Goal: Task Accomplishment & Management: Manage account settings

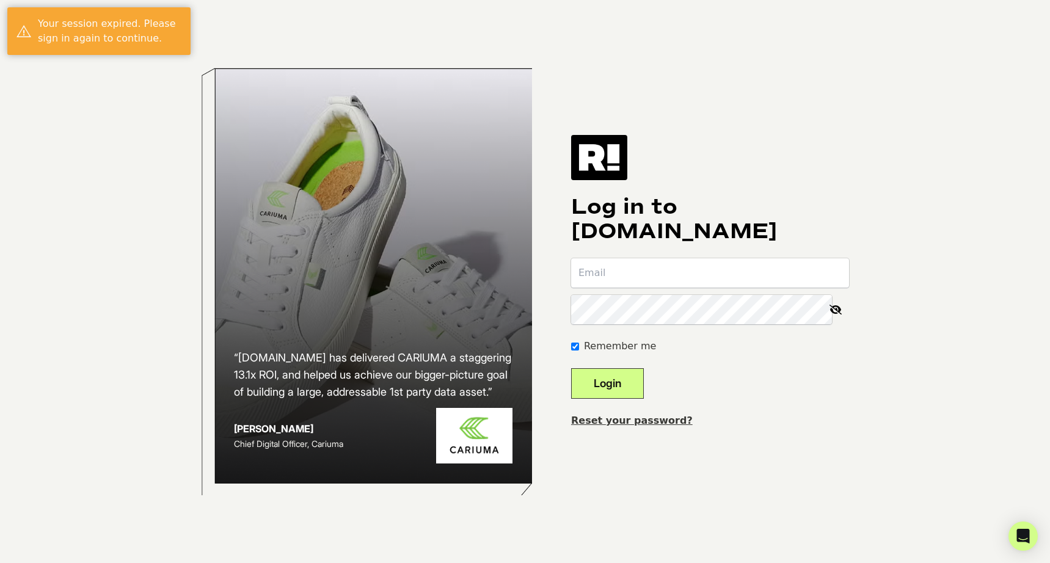
type input "[PERSON_NAME][EMAIL_ADDRESS][DOMAIN_NAME]"
click at [633, 381] on button "Login" at bounding box center [607, 383] width 73 height 31
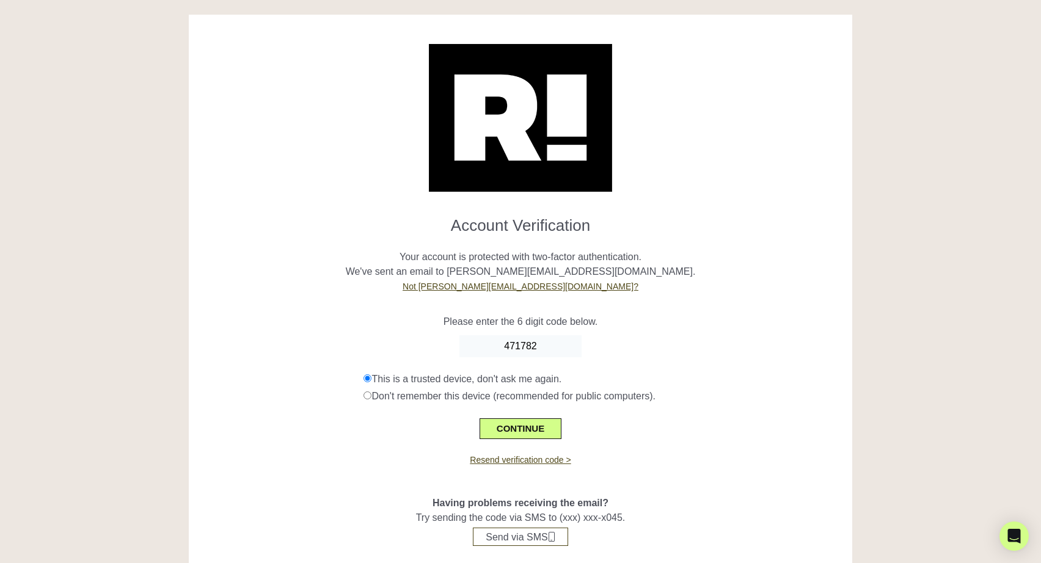
type input "471782"
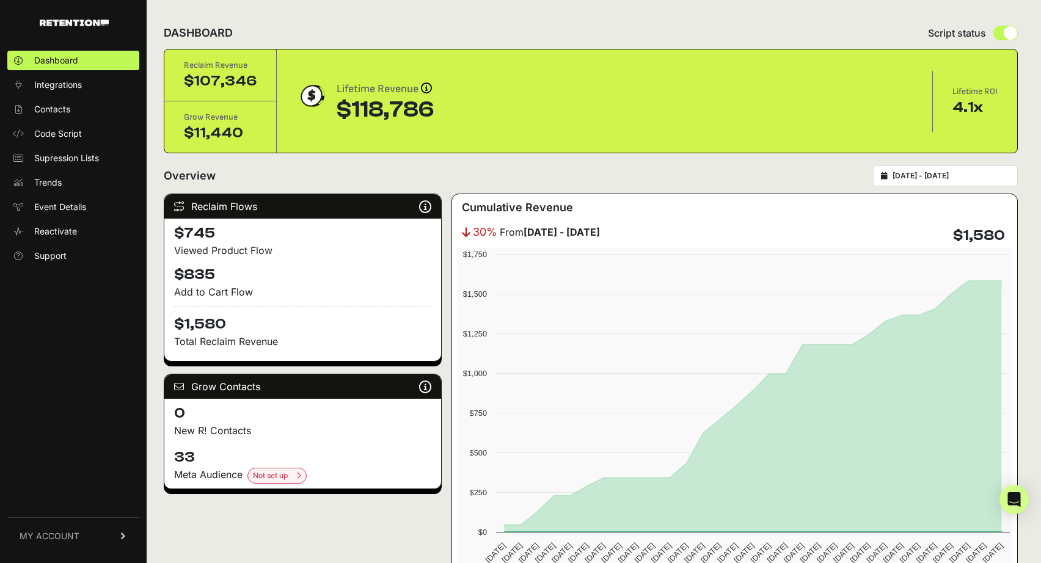
click at [66, 537] on span "MY ACCOUNT" at bounding box center [50, 536] width 60 height 12
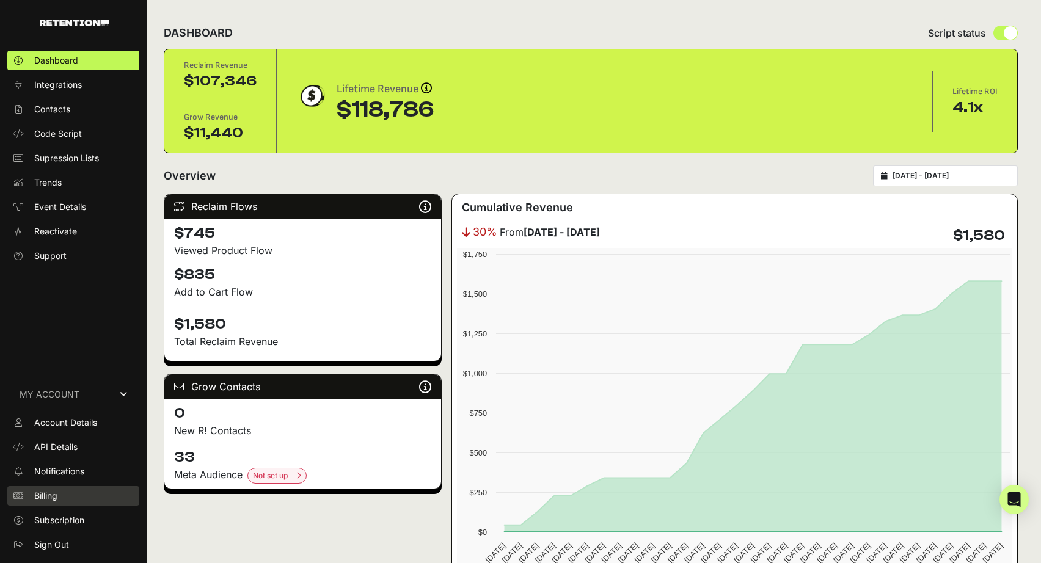
click at [60, 493] on link "Billing" at bounding box center [73, 496] width 132 height 20
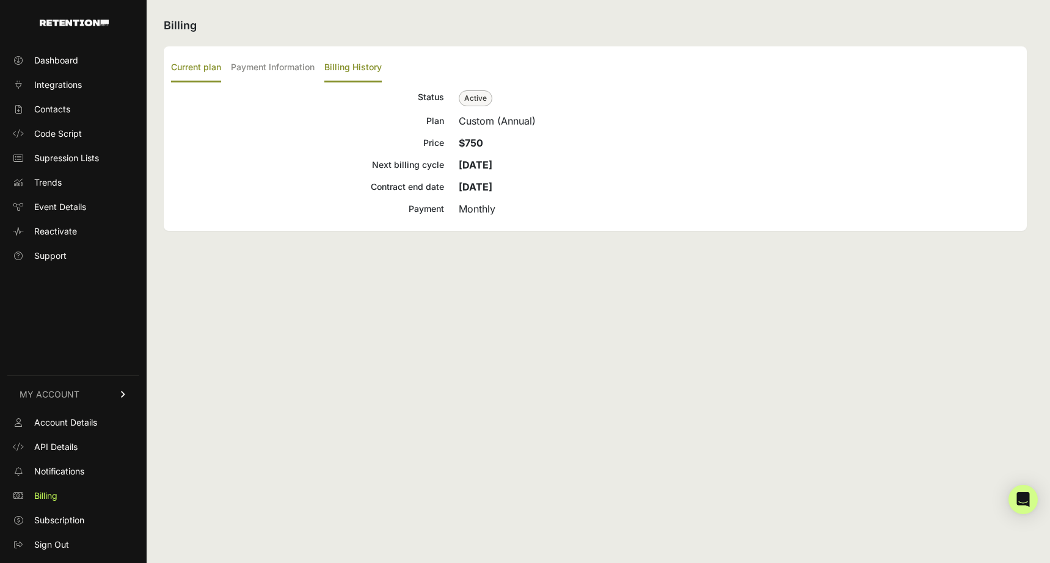
click at [340, 67] on label "Billing History" at bounding box center [352, 68] width 57 height 29
click at [0, 0] on input "Billing History" at bounding box center [0, 0] width 0 height 0
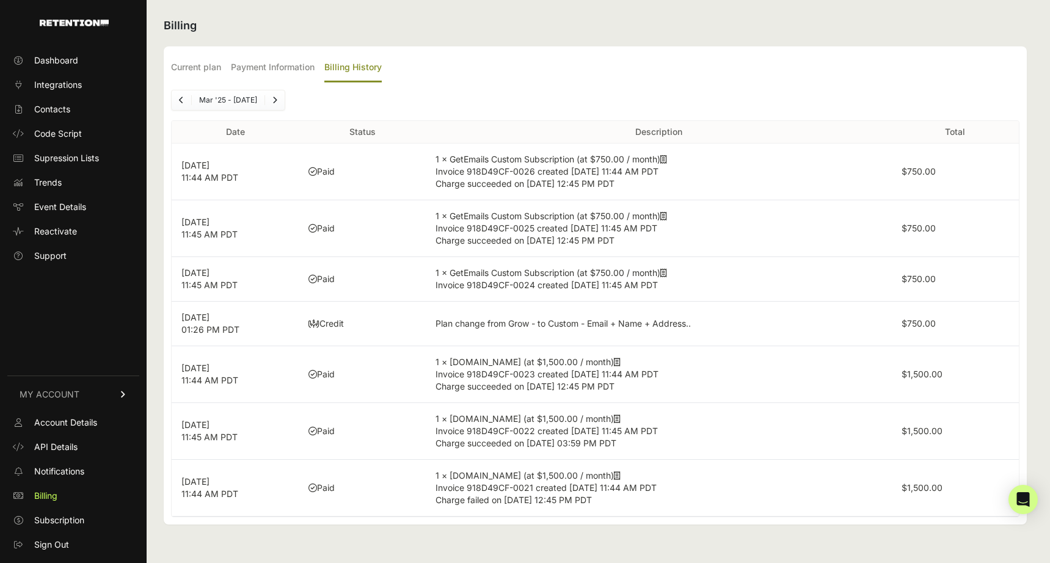
click at [911, 166] on label "$750.00" at bounding box center [919, 171] width 34 height 10
click at [667, 161] on icon at bounding box center [663, 159] width 7 height 9
